Goal: Task Accomplishment & Management: Manage account settings

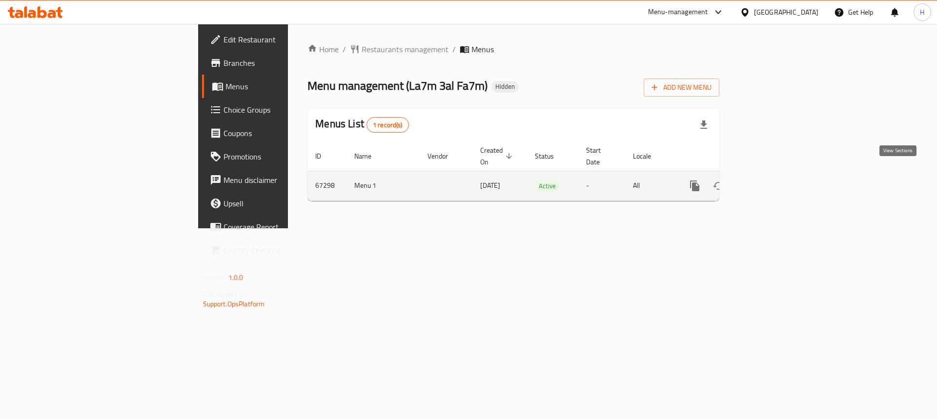
click at [777, 174] on link "enhanced table" at bounding box center [765, 185] width 23 height 23
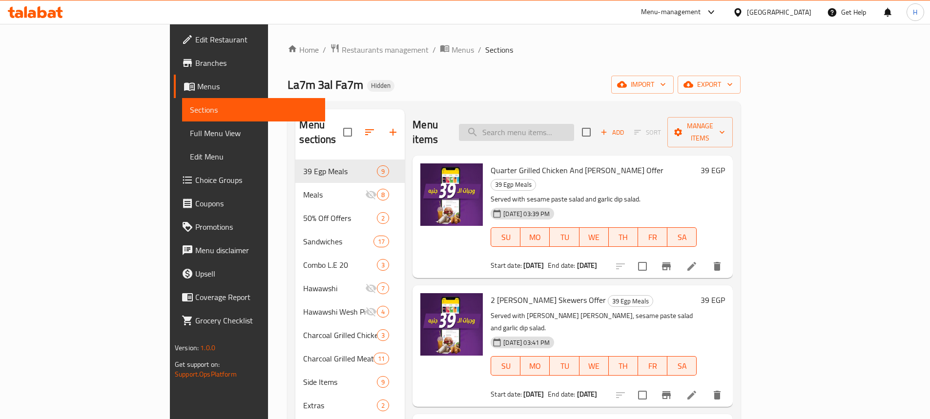
click at [574, 124] on input "search" at bounding box center [516, 132] width 115 height 17
paste input "Krunchy Bucket"
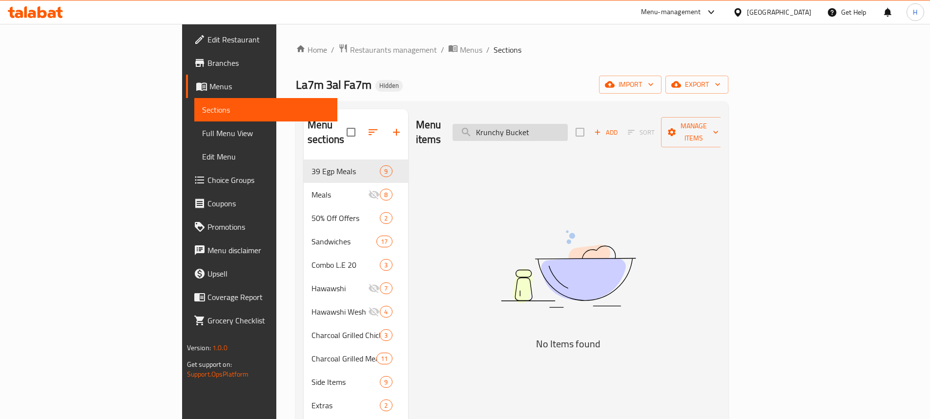
drag, startPoint x: 560, startPoint y: 124, endPoint x: 538, endPoint y: 121, distance: 22.7
click at [538, 124] on input "Krunchy Bucket" at bounding box center [510, 132] width 115 height 17
drag, startPoint x: 549, startPoint y: 127, endPoint x: 535, endPoint y: 124, distance: 14.1
click at [535, 124] on input "Krunchy Bucket" at bounding box center [510, 132] width 115 height 17
drag, startPoint x: 572, startPoint y: 125, endPoint x: 401, endPoint y: 127, distance: 171.4
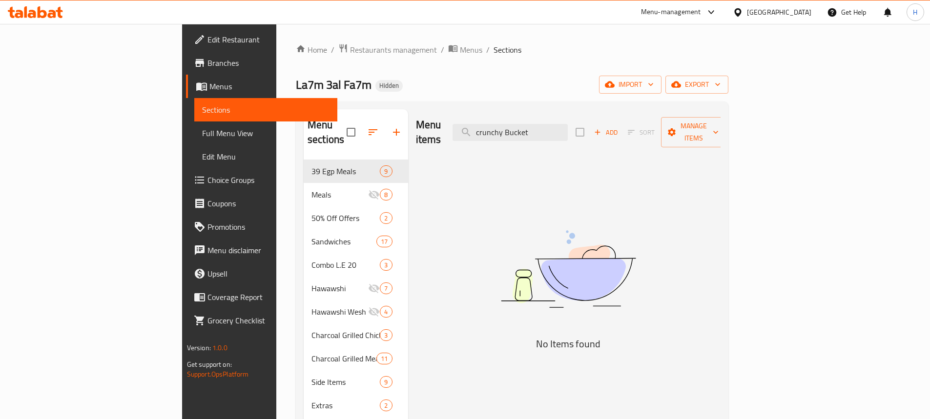
click at [416, 127] on div "Menu items crunchy Bucket Add Sort Manage items" at bounding box center [568, 132] width 305 height 46
drag, startPoint x: 600, startPoint y: 122, endPoint x: 602, endPoint y: 130, distance: 8.4
click at [568, 124] on input "Bucket" at bounding box center [510, 132] width 115 height 17
type input "Bucket"
click at [553, 129] on input "Bucket" at bounding box center [510, 132] width 115 height 17
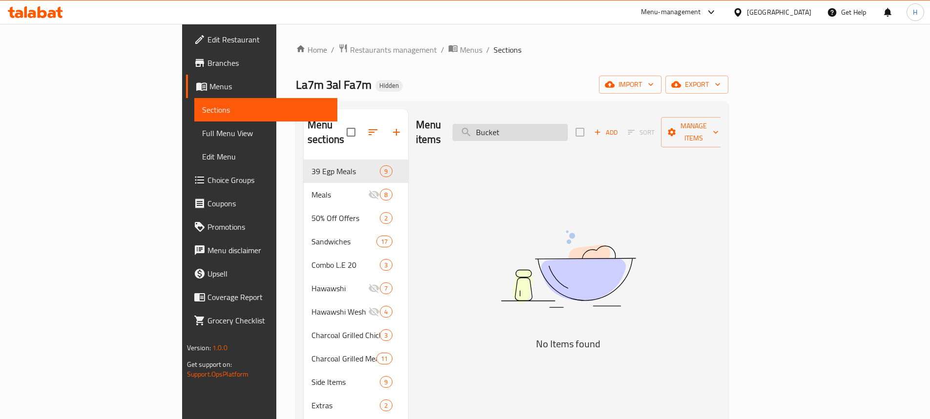
click at [556, 127] on input "Bucket" at bounding box center [510, 132] width 115 height 17
click at [45, 11] on icon at bounding box center [42, 12] width 9 height 12
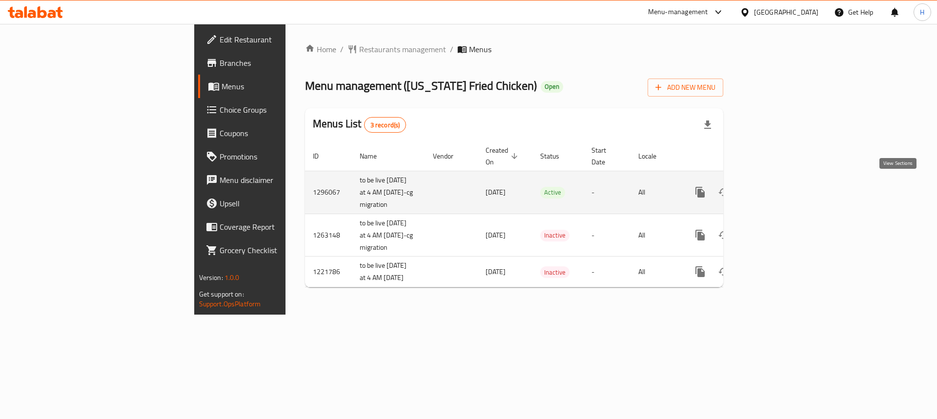
click at [777, 187] on icon "enhanced table" at bounding box center [771, 193] width 12 height 12
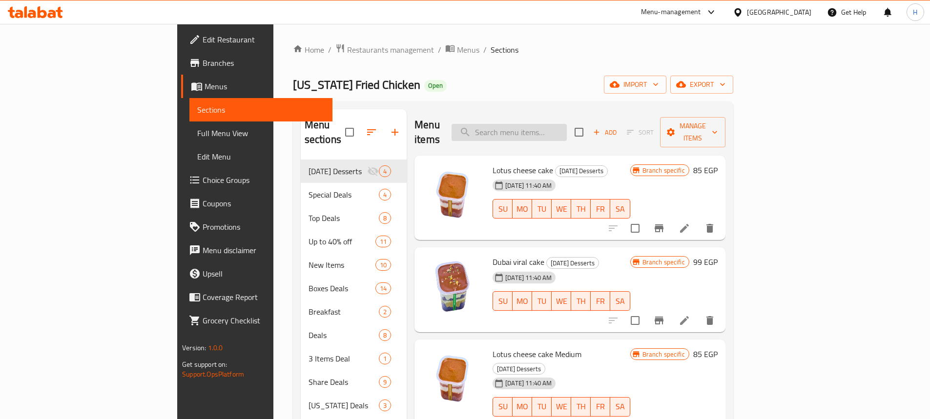
click at [557, 124] on input "search" at bounding box center [509, 132] width 115 height 17
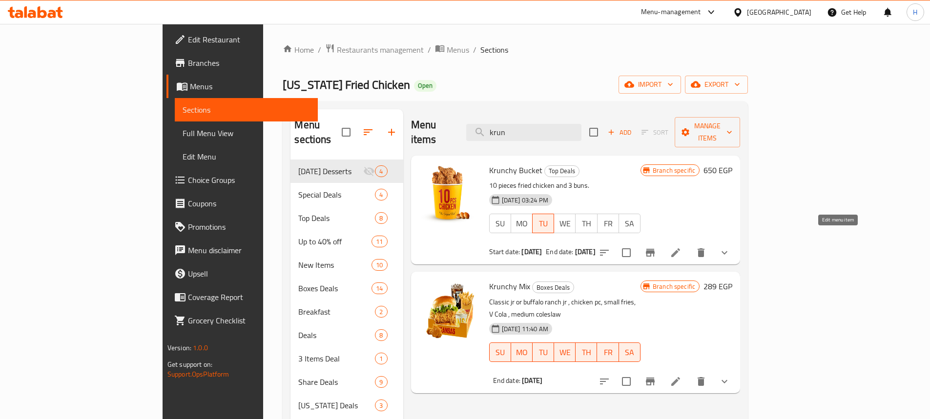
type input "krun"
click at [682, 247] on icon at bounding box center [676, 253] width 12 height 12
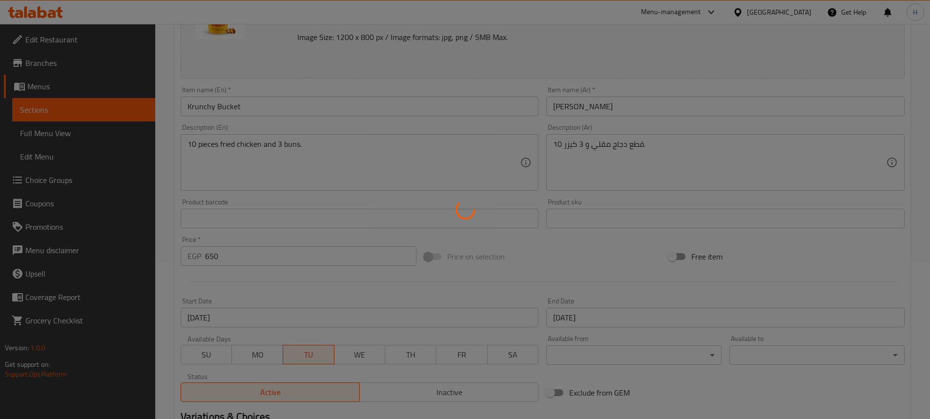
type input "اختايرك للطعم"
type input "1"
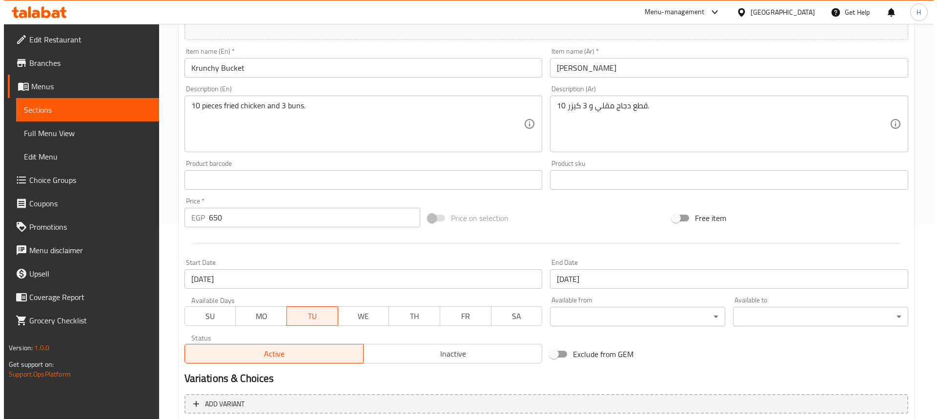
scroll to position [244, 0]
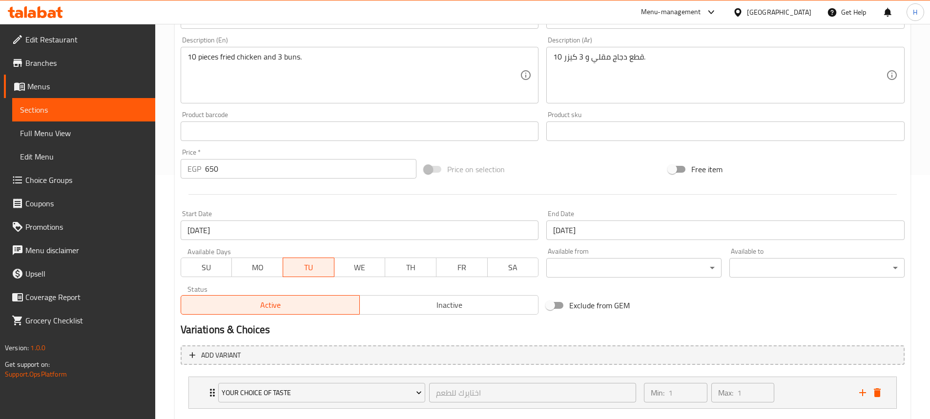
click at [356, 240] on input "10-09-2025" at bounding box center [360, 231] width 358 height 20
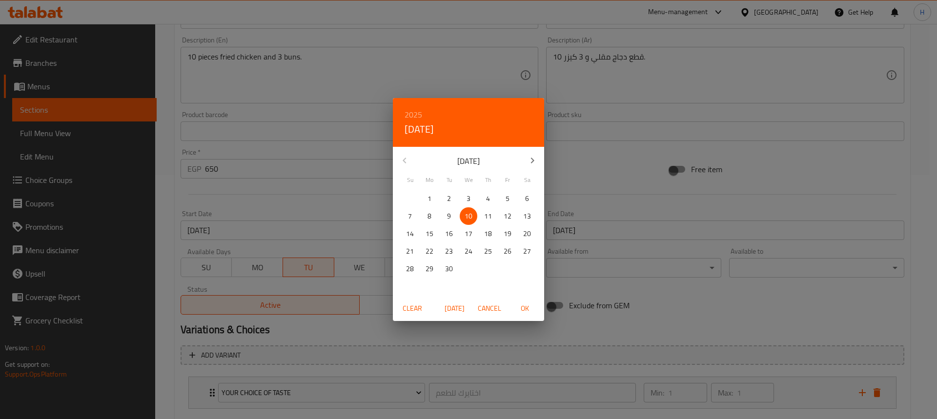
click at [533, 157] on icon "button" at bounding box center [533, 161] width 12 height 12
click at [488, 233] on p "16" at bounding box center [488, 234] width 8 height 12
click at [520, 306] on span "OK" at bounding box center [524, 309] width 23 height 12
type input "16-10-2025"
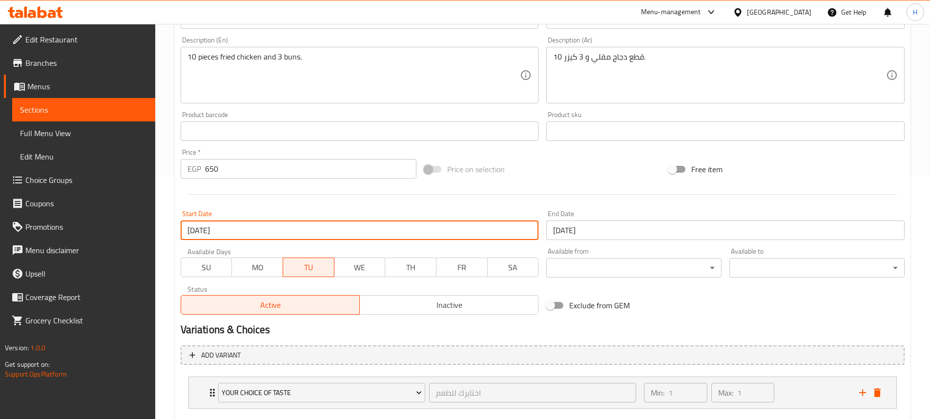
click at [604, 229] on input "01-09-2027" at bounding box center [725, 231] width 358 height 20
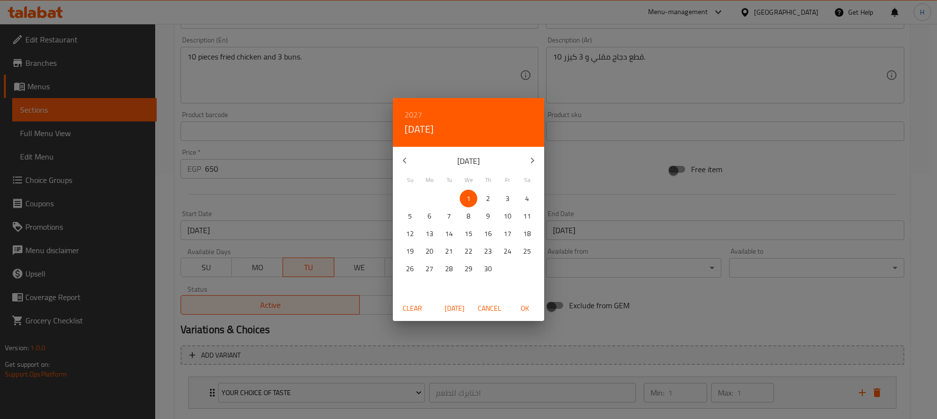
click at [532, 155] on icon "button" at bounding box center [533, 161] width 12 height 12
click at [509, 201] on p "1" at bounding box center [508, 199] width 4 height 12
click at [416, 111] on h6 "2027" at bounding box center [414, 115] width 18 height 14
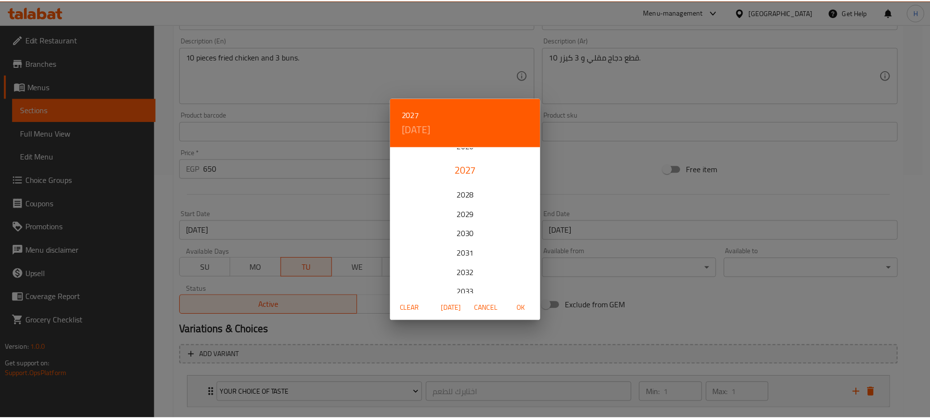
scroll to position [146, 0]
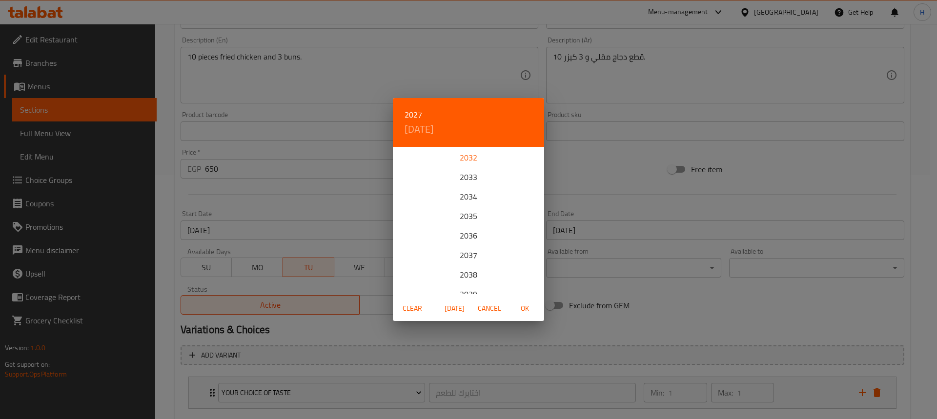
click at [461, 156] on div "2032" at bounding box center [468, 158] width 151 height 20
click at [521, 311] on span "OK" at bounding box center [524, 309] width 23 height 12
type input "01-10-2032"
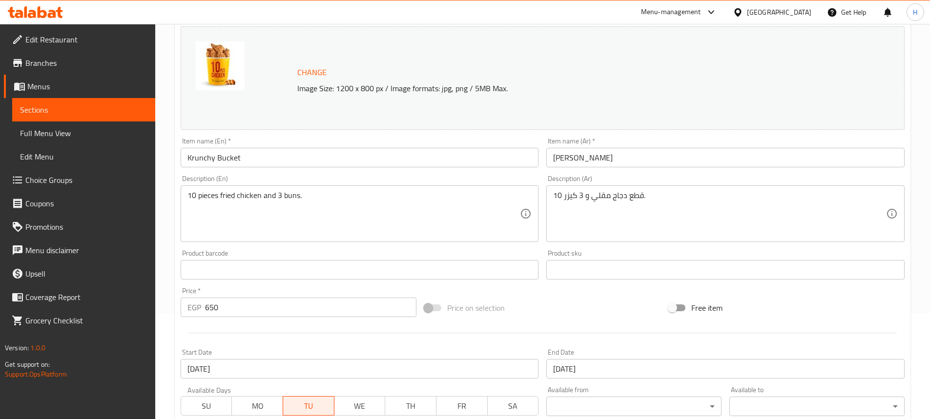
scroll to position [154, 0]
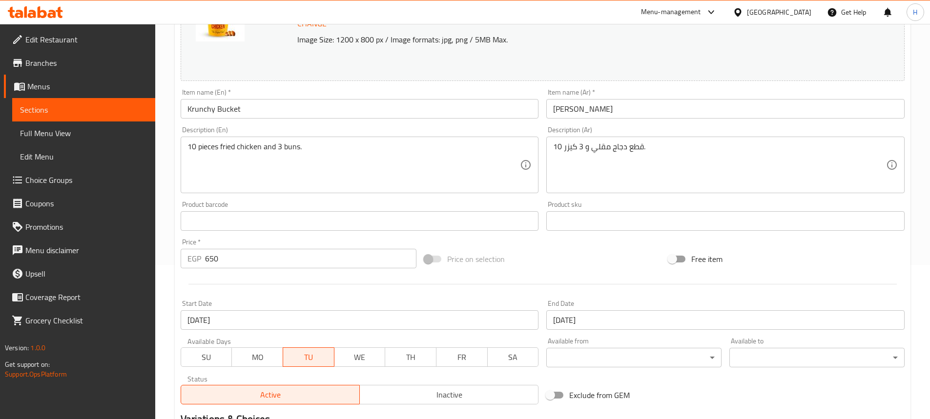
click at [262, 323] on input "16-10-2025" at bounding box center [360, 321] width 358 height 20
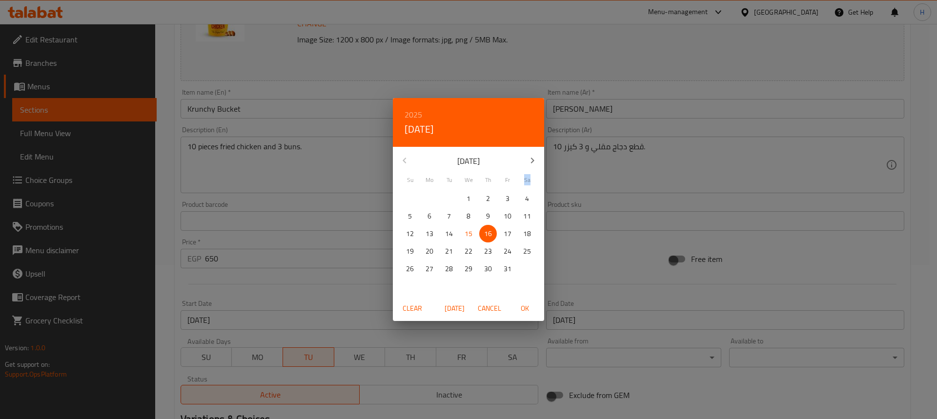
click at [262, 323] on div "2025 Thu, Oct 16 October 2025 Su Mo Tu We Th Fr Sa 28 29 30 1 2 3 4 5 6 7 8 9 1…" at bounding box center [468, 209] width 937 height 419
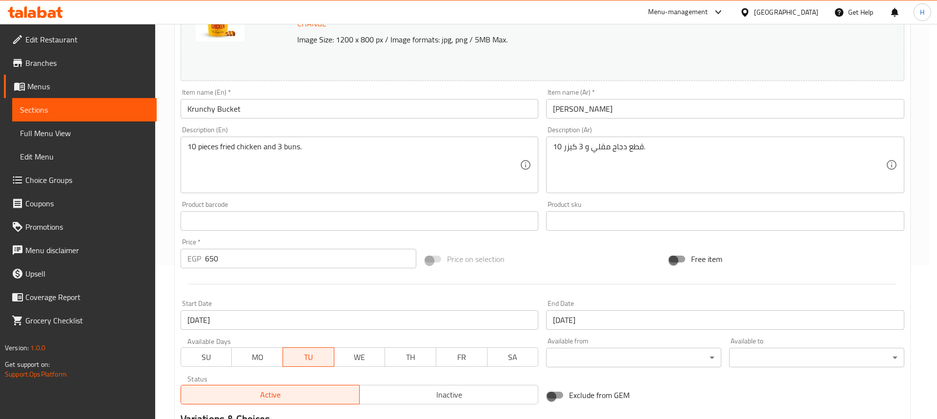
click at [262, 323] on div "2025 Thu, Oct 16 October 2025 Su Mo Tu We Th Fr Sa 28 29 30 1 2 3 4 5 6 7 8 9 1…" at bounding box center [468, 209] width 937 height 419
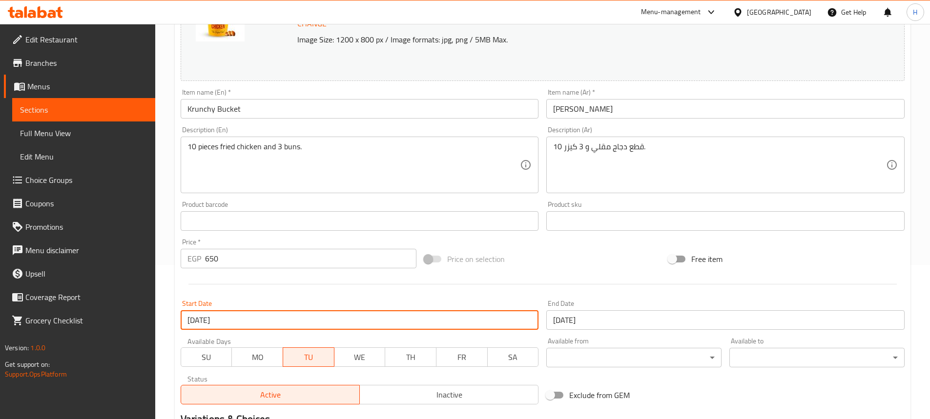
click at [218, 324] on input "16-10-2025" at bounding box center [360, 321] width 358 height 20
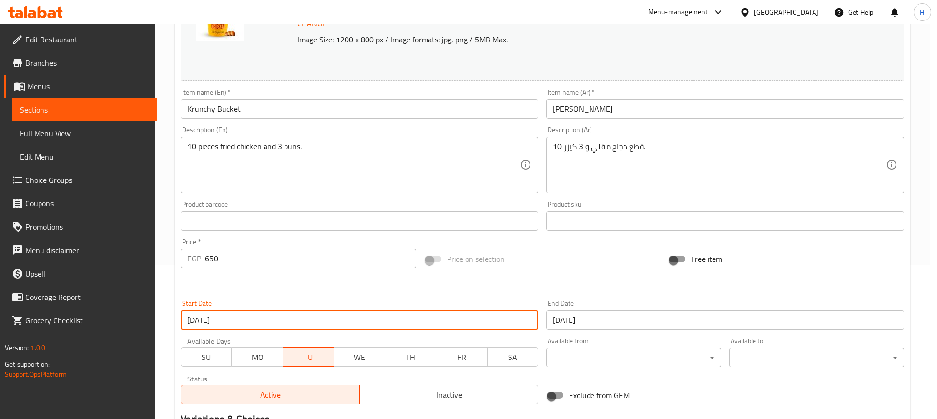
click at [218, 324] on div "2025 Thu, Oct 16 October 2025 Su Mo Tu We Th Fr Sa 28 29 30 1 2 3 4 5 6 7 8 9 1…" at bounding box center [468, 209] width 937 height 419
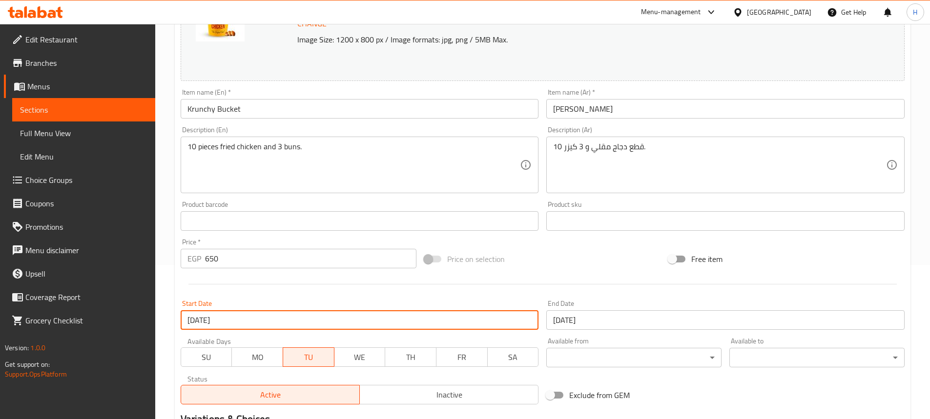
drag, startPoint x: 242, startPoint y: 321, endPoint x: 179, endPoint y: 319, distance: 63.0
click at [179, 319] on div "Start Date 16-10-2025 Start Date" at bounding box center [360, 315] width 366 height 38
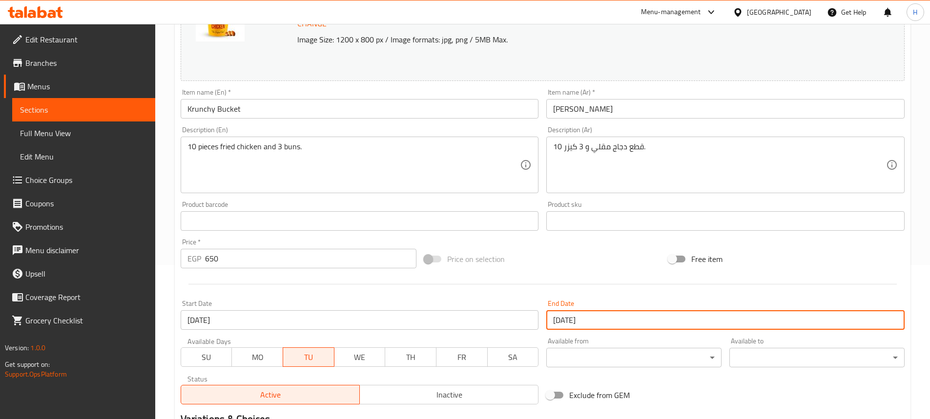
drag, startPoint x: 598, startPoint y: 321, endPoint x: 552, endPoint y: 314, distance: 46.5
click at [552, 314] on input "01-10-2032" at bounding box center [725, 321] width 358 height 20
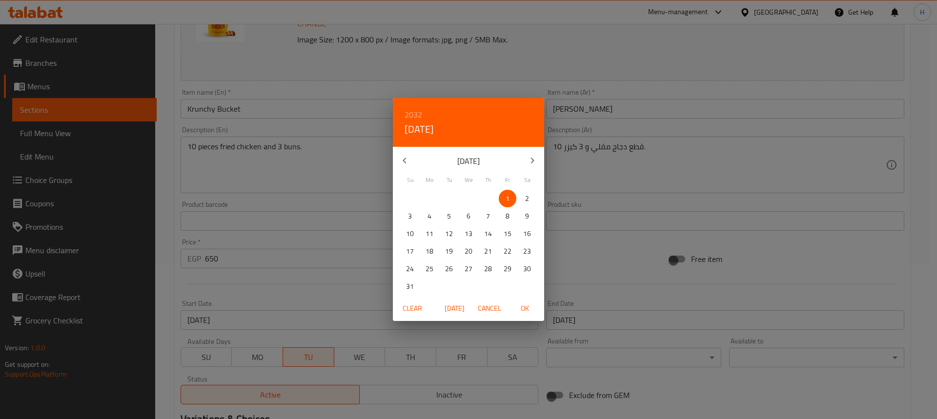
click at [597, 305] on div "2032 Fri, Oct 1 October 2032 Su Mo Tu We Th Fr Sa 26 27 28 29 30 1 2 3 4 5 6 7 …" at bounding box center [468, 209] width 937 height 419
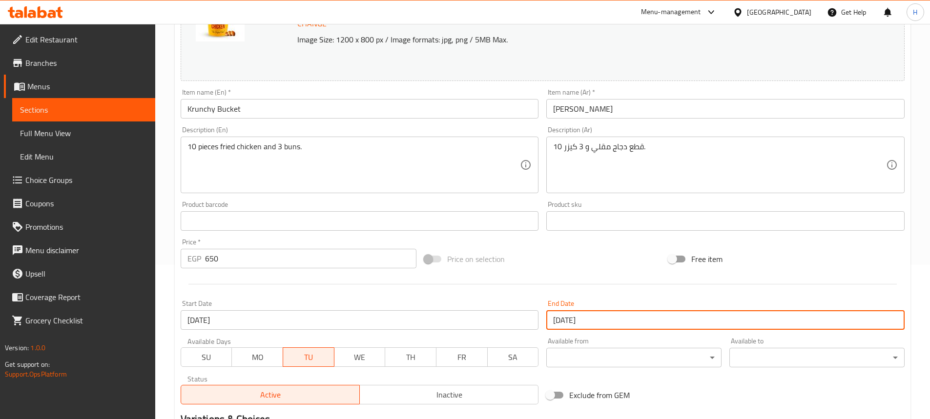
click at [33, 16] on icon at bounding box center [32, 14] width 8 height 8
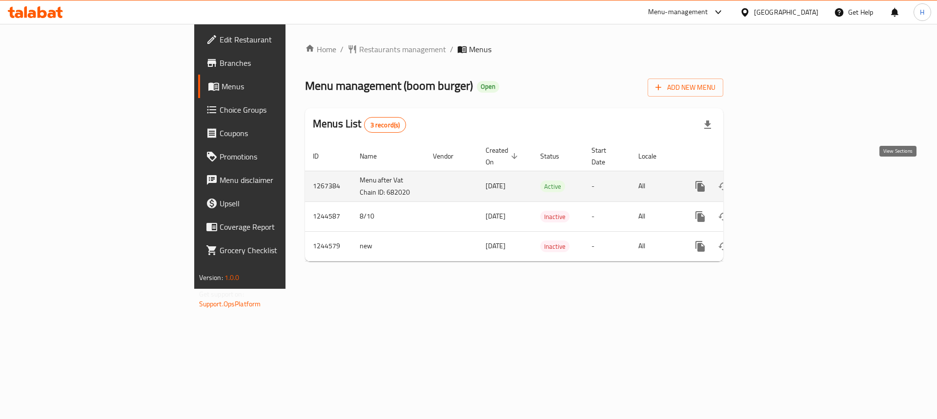
click at [777, 181] on icon "enhanced table" at bounding box center [771, 187] width 12 height 12
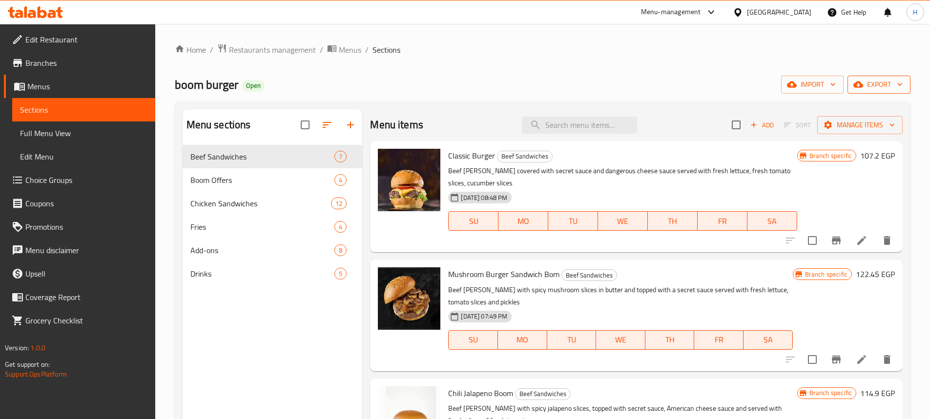
click at [891, 89] on span "export" at bounding box center [878, 85] width 47 height 12
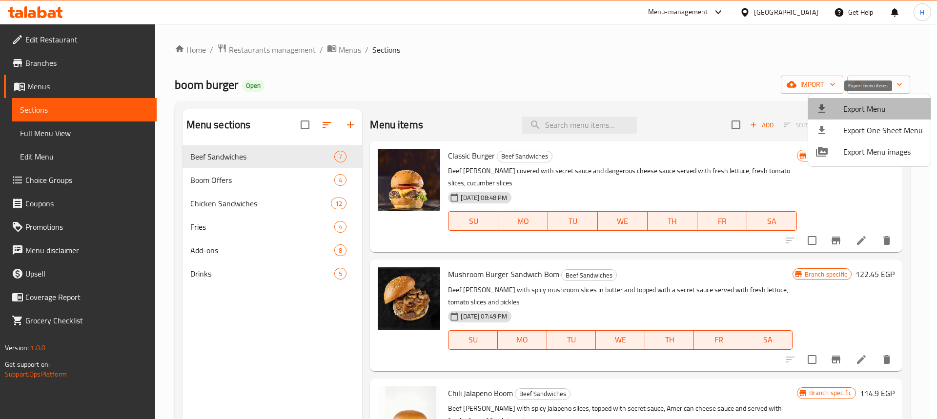
click at [874, 109] on span "Export Menu" at bounding box center [884, 109] width 80 height 12
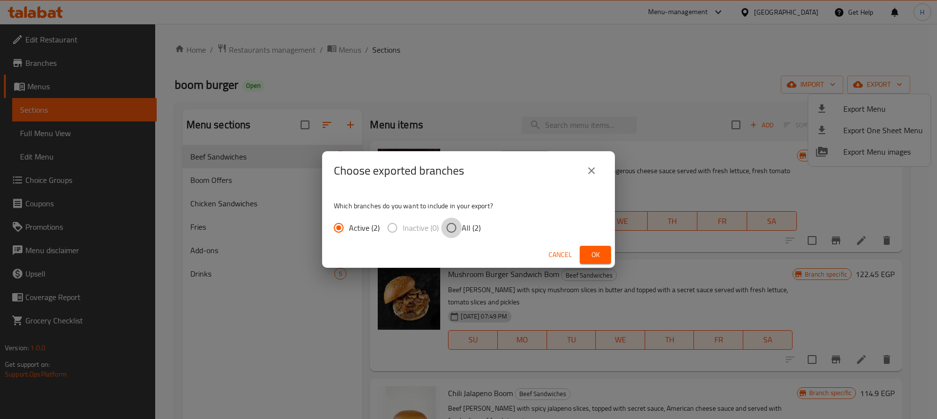
click at [450, 230] on input "All (2)" at bounding box center [451, 228] width 21 height 21
radio input "true"
click at [602, 263] on button "Ok" at bounding box center [595, 255] width 31 height 18
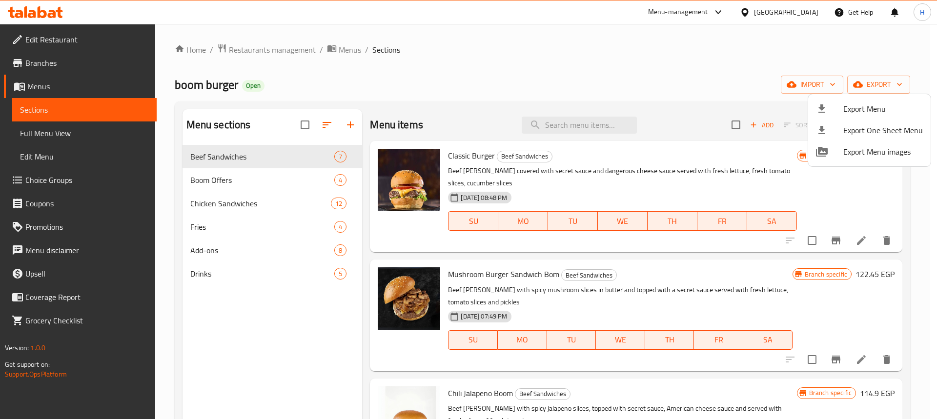
click at [225, 233] on div at bounding box center [468, 209] width 937 height 419
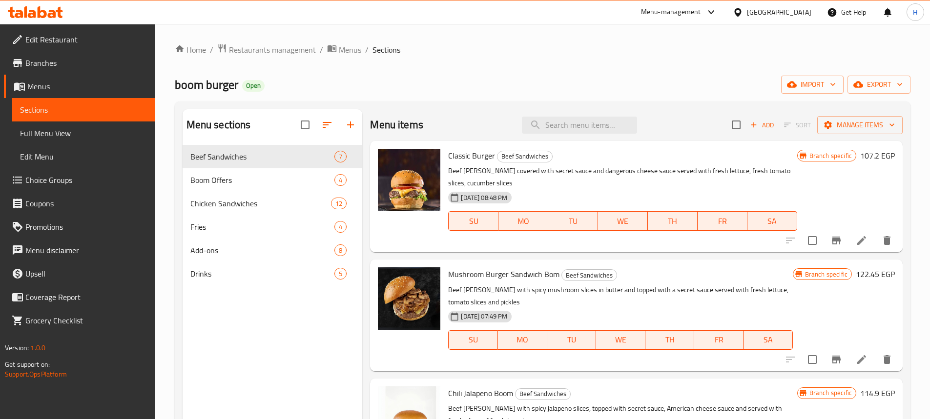
click at [225, 233] on div "Fries 4" at bounding box center [273, 226] width 180 height 23
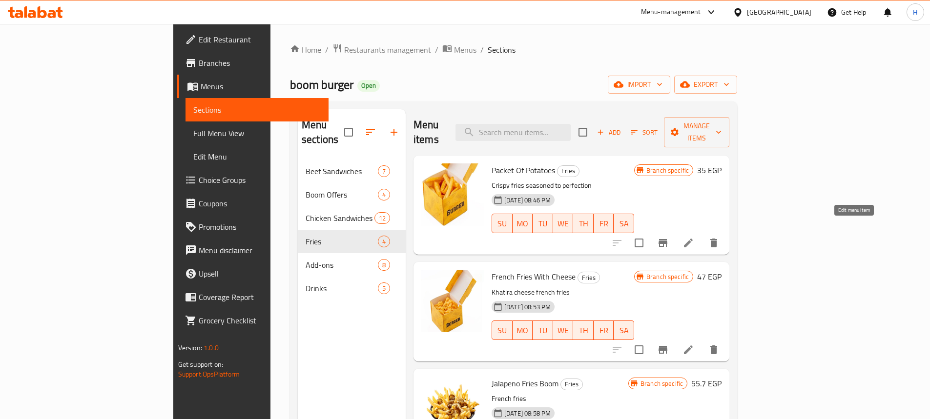
click at [694, 237] on icon at bounding box center [689, 243] width 12 height 12
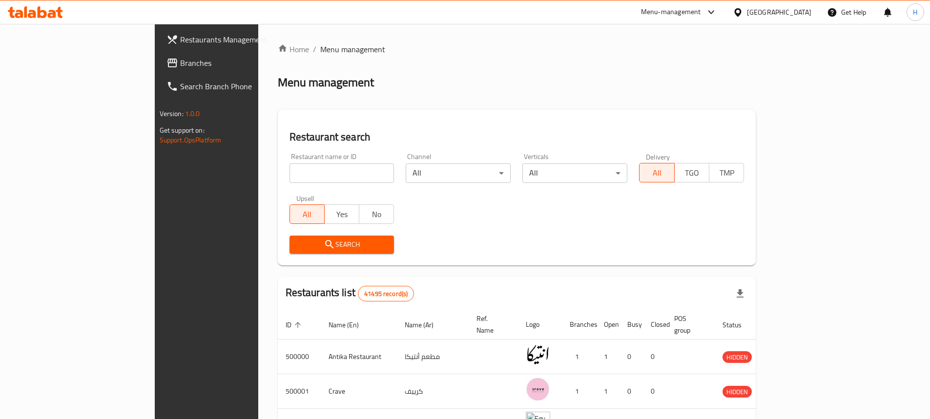
click at [290, 179] on input "search" at bounding box center [342, 174] width 105 height 20
paste input "2233954888"
type input "2233954888"
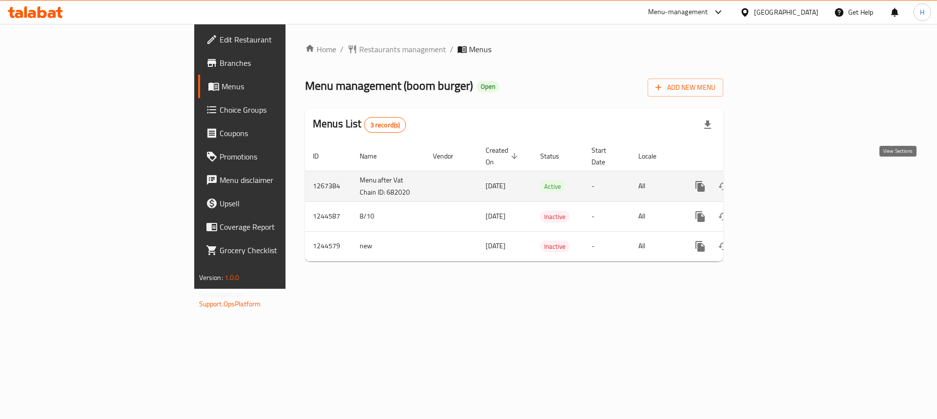
click at [777, 181] on icon "enhanced table" at bounding box center [771, 187] width 12 height 12
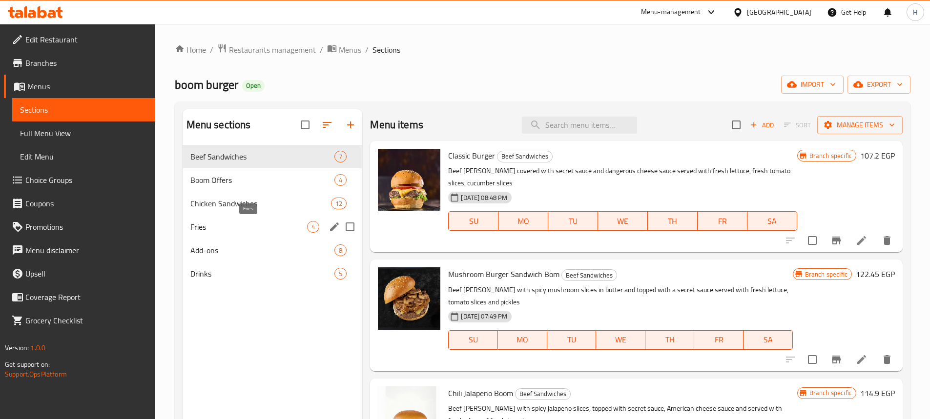
click at [243, 225] on span "Fries" at bounding box center [248, 227] width 117 height 12
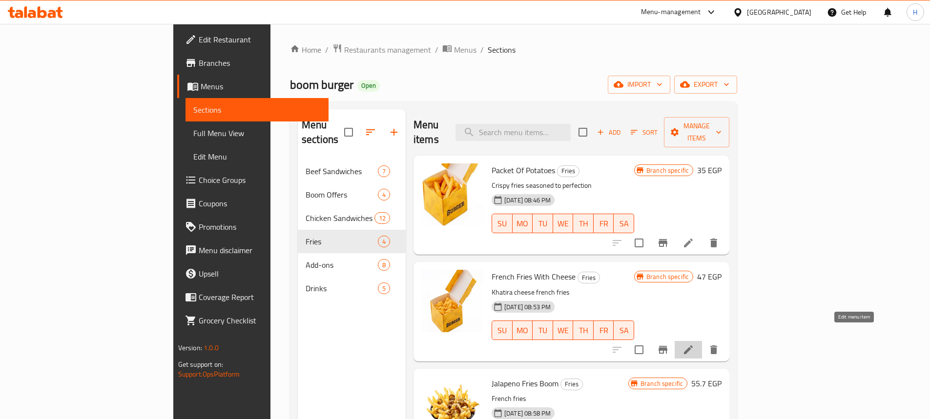
click at [694, 344] on icon at bounding box center [689, 350] width 12 height 12
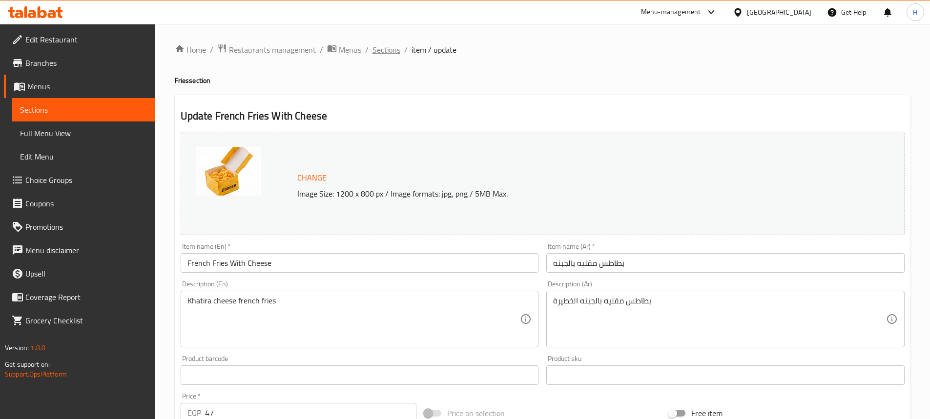
click at [389, 50] on span "Sections" at bounding box center [387, 50] width 28 height 12
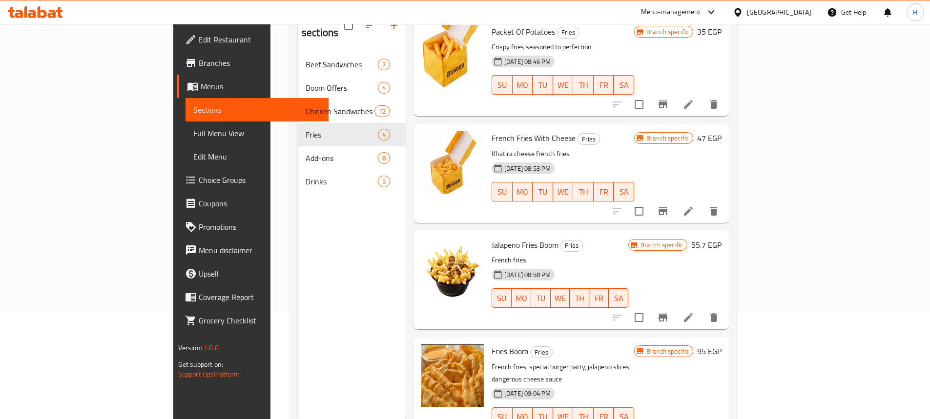
scroll to position [137, 0]
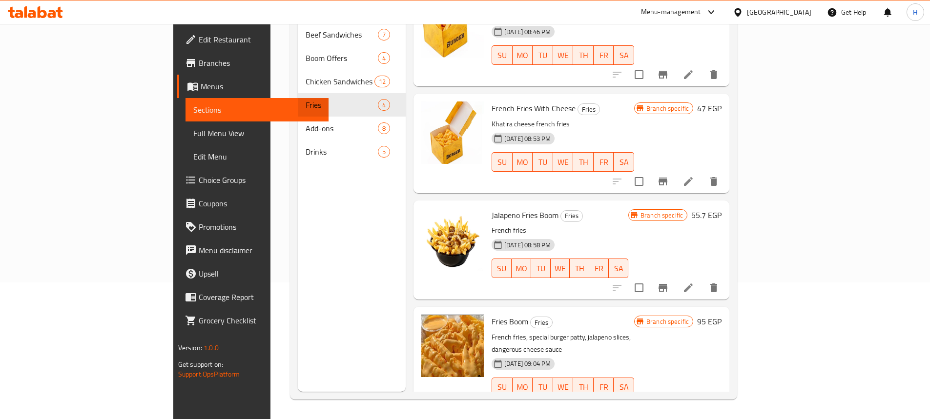
click at [694, 282] on icon at bounding box center [689, 288] width 12 height 12
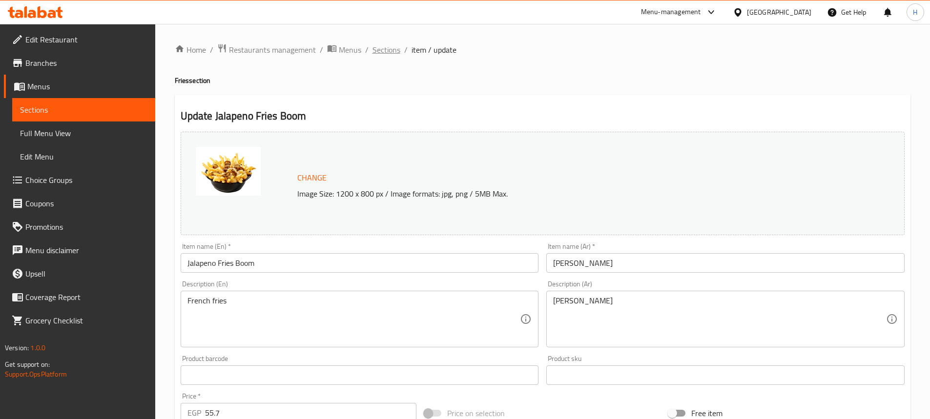
click at [373, 52] on span "Sections" at bounding box center [387, 50] width 28 height 12
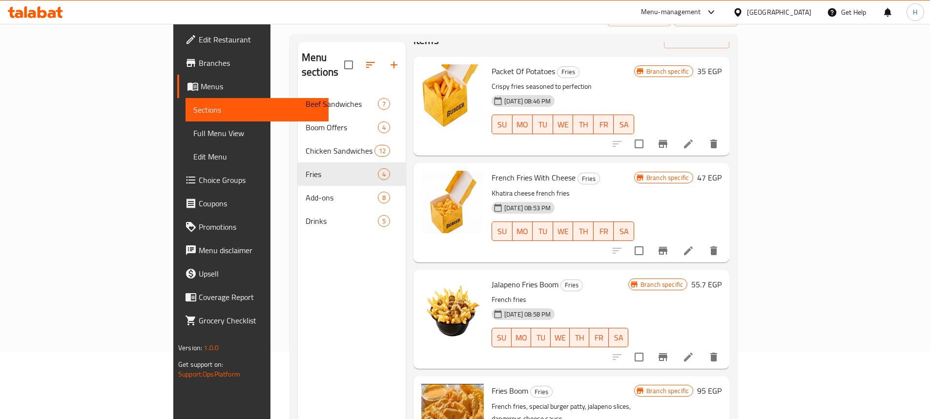
scroll to position [137, 0]
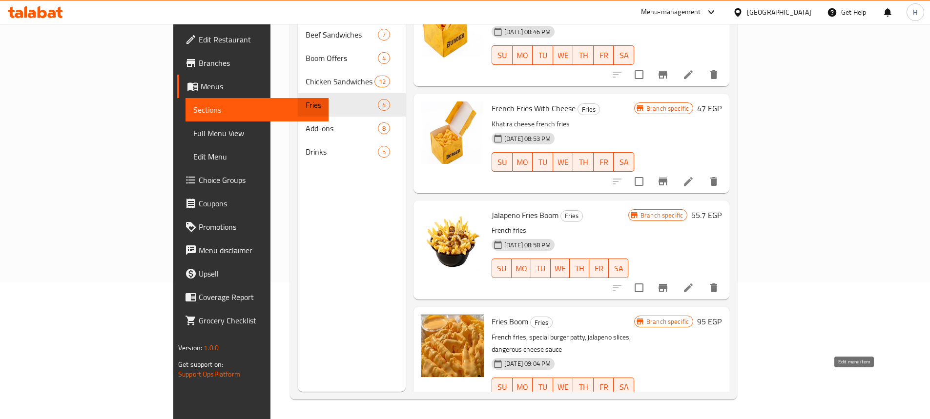
click at [694, 401] on icon at bounding box center [689, 407] width 12 height 12
